Goal: Information Seeking & Learning: Learn about a topic

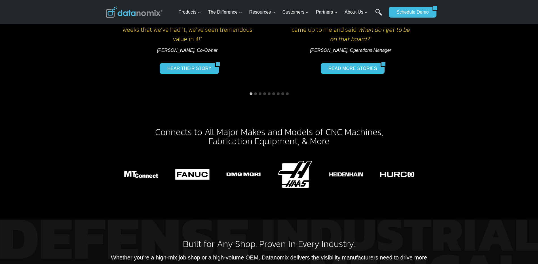
scroll to position [737, 0]
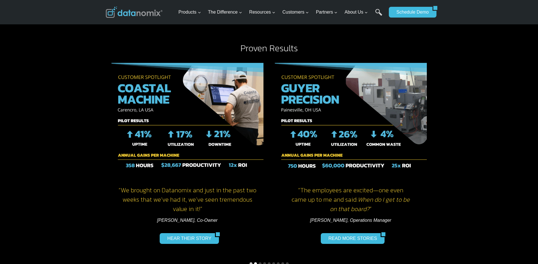
click at [256, 262] on button "Go to slide 2" at bounding box center [255, 263] width 3 height 3
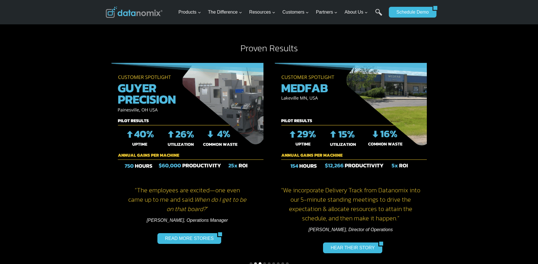
click at [260, 262] on button "Go to slide 3" at bounding box center [259, 263] width 3 height 3
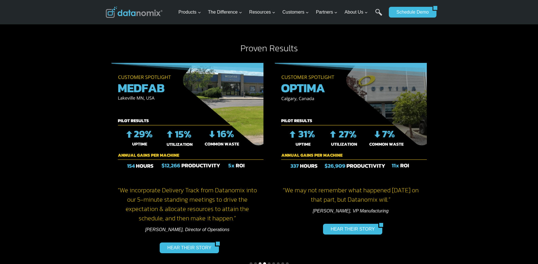
click at [264, 262] on button "Go to slide 4" at bounding box center [264, 263] width 3 height 3
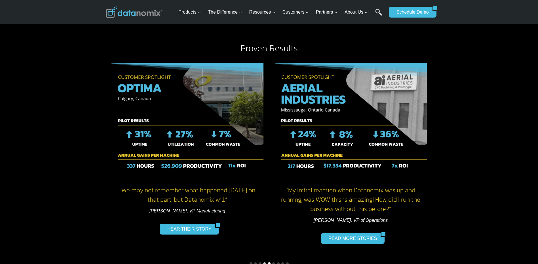
click at [268, 262] on button "Go to slide 5" at bounding box center [269, 263] width 3 height 3
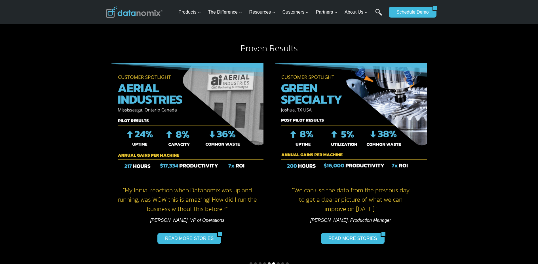
click at [272, 262] on button "Go to slide 6" at bounding box center [273, 263] width 3 height 3
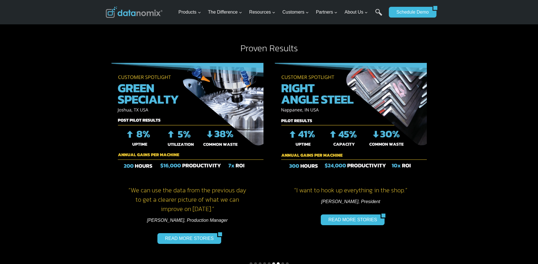
click at [277, 262] on button "Go to slide 7" at bounding box center [278, 263] width 3 height 3
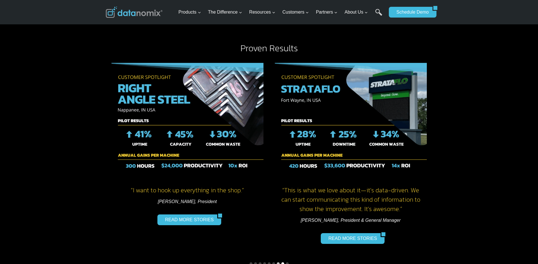
click at [282, 262] on button "Go to slide 8" at bounding box center [282, 263] width 3 height 3
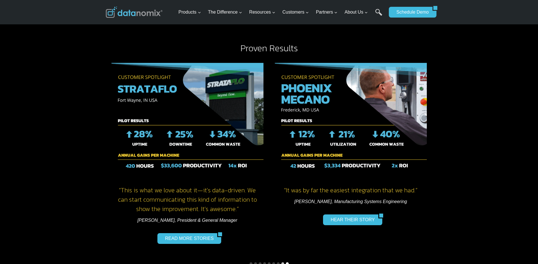
click at [287, 262] on button "Go to slide 9" at bounding box center [287, 263] width 3 height 3
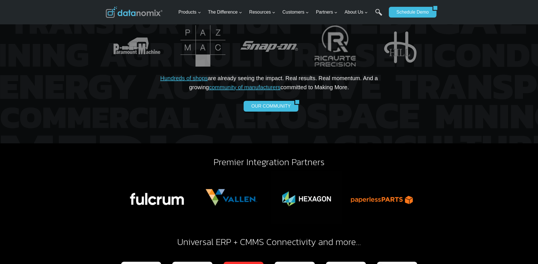
scroll to position [1190, 0]
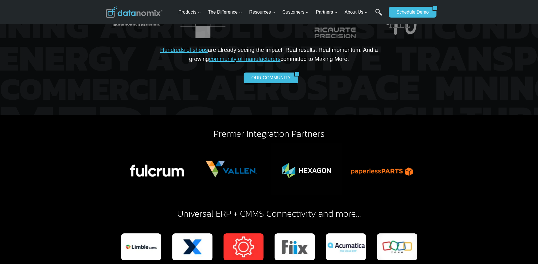
click at [504, 133] on div "Premier Integration Partners Universal ERP + CMMS Connectivity and more…" at bounding box center [269, 197] width 538 height 164
click at [532, 115] on div "Premier Integration Partners Universal ERP + CMMS Connectivity and more…" at bounding box center [269, 197] width 538 height 164
drag, startPoint x: 494, startPoint y: 126, endPoint x: 488, endPoint y: 132, distance: 8.0
click at [488, 132] on div "Premier Integration Partners Universal ERP + CMMS Connectivity and more…" at bounding box center [269, 197] width 538 height 164
